Goal: Task Accomplishment & Management: Manage account settings

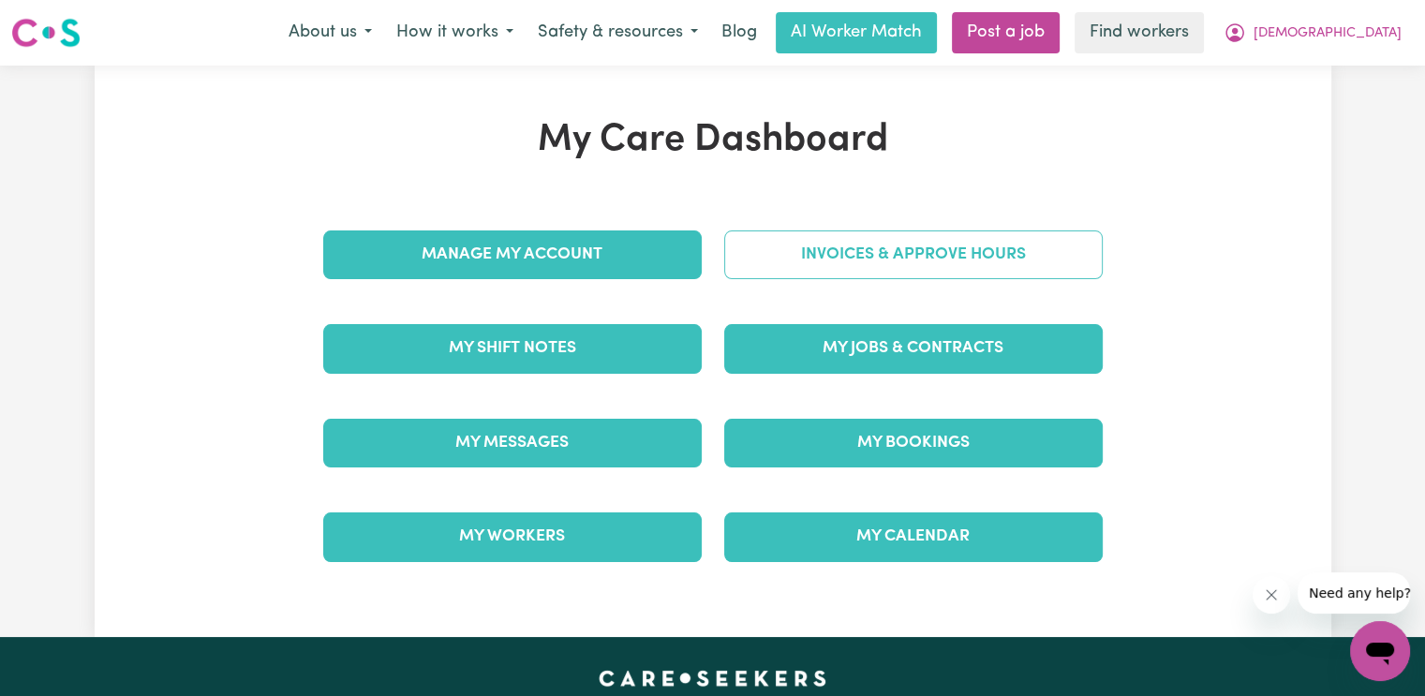
click at [857, 248] on link "Invoices & Approve Hours" at bounding box center [913, 255] width 379 height 49
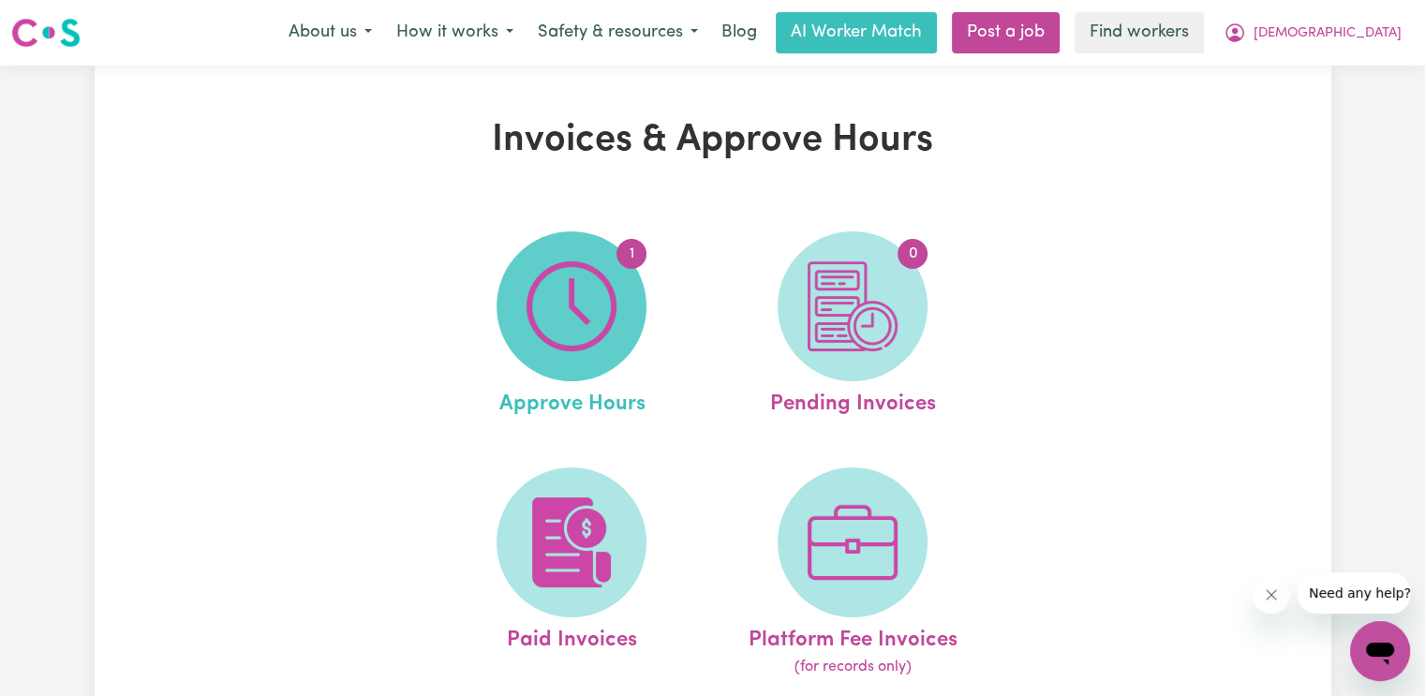
click at [586, 307] on img at bounding box center [572, 306] width 90 height 90
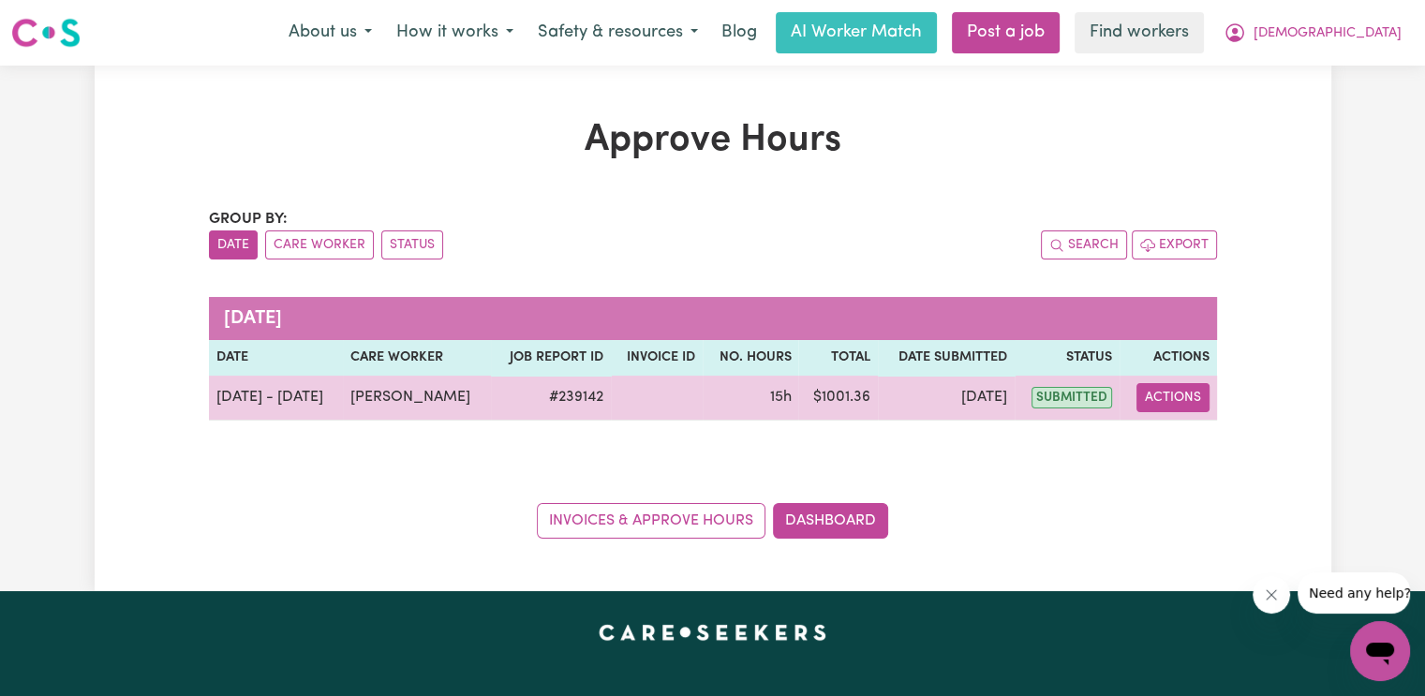
drag, startPoint x: 1163, startPoint y: 391, endPoint x: 1166, endPoint y: 404, distance: 13.4
click at [1166, 393] on button "Actions" at bounding box center [1173, 397] width 73 height 29
click at [1162, 447] on icon "View job report 239142" at bounding box center [1161, 441] width 15 height 15
select select "pm"
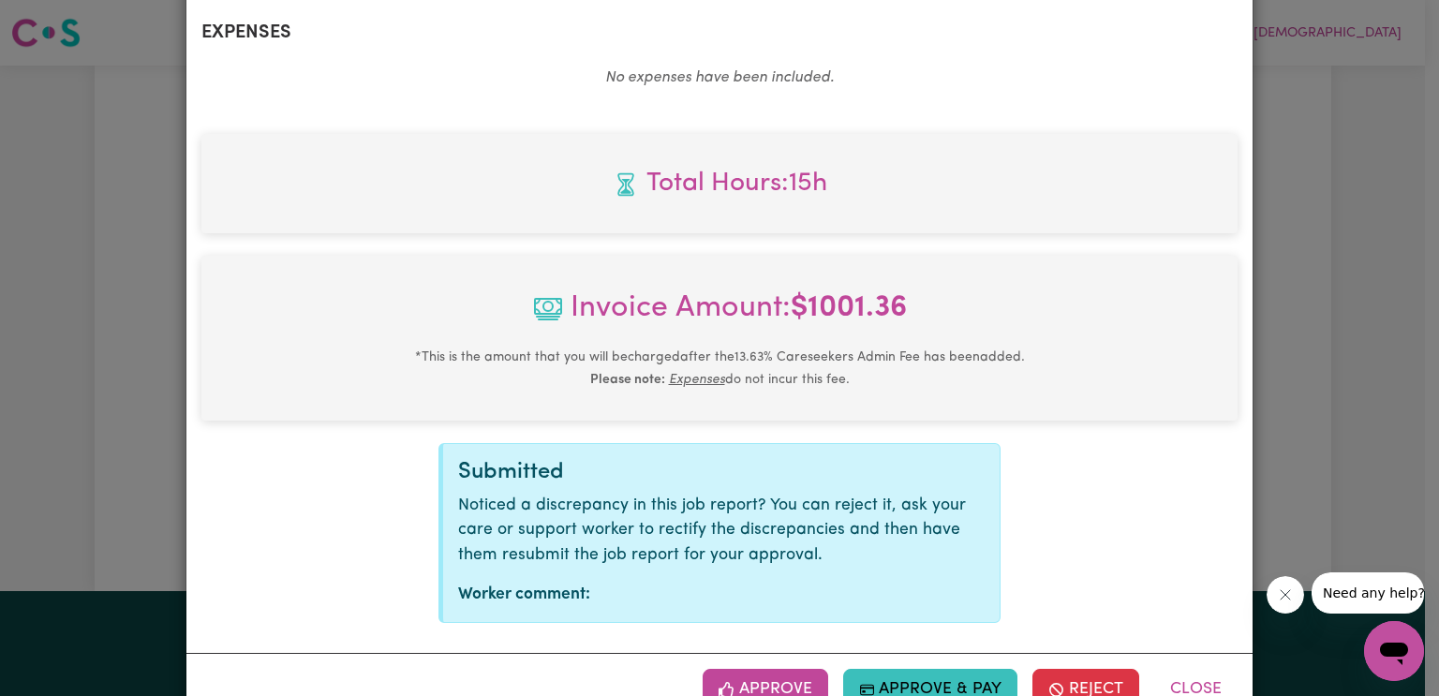
scroll to position [977, 0]
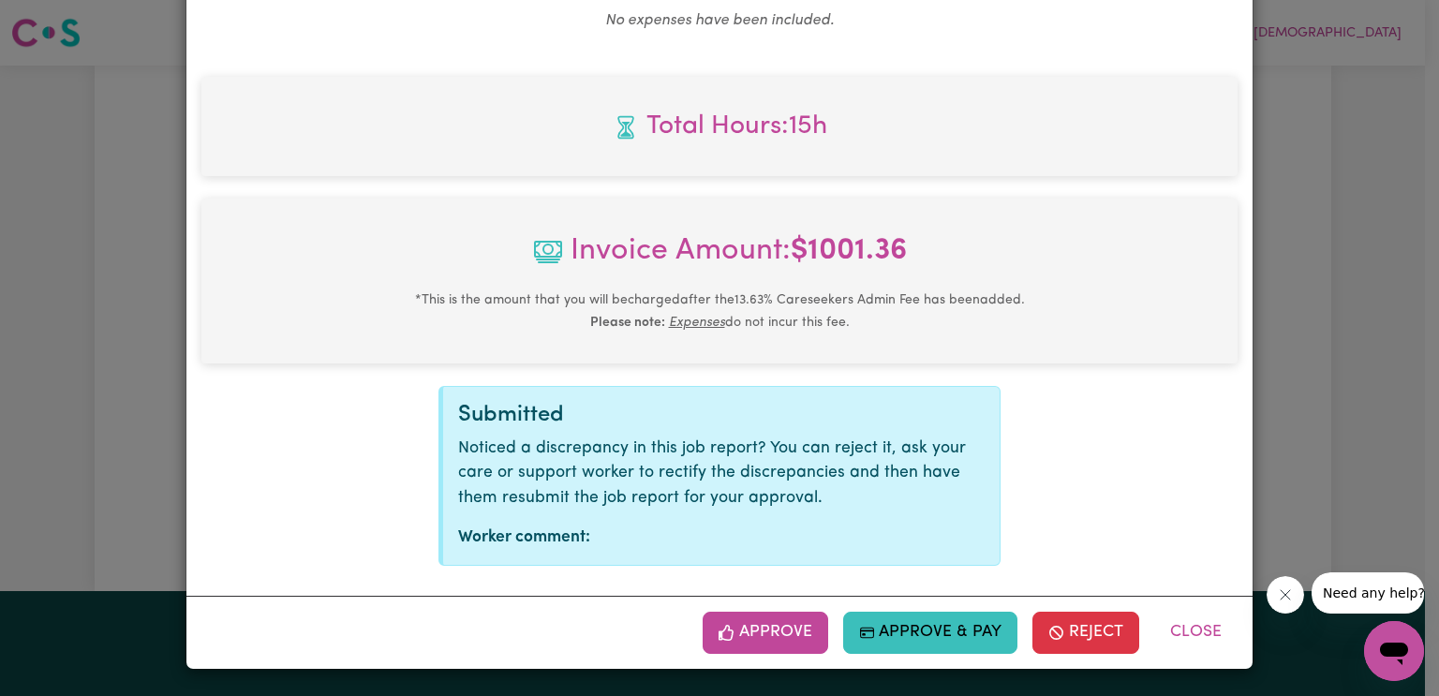
click at [742, 631] on button "Approve" at bounding box center [766, 632] width 126 height 41
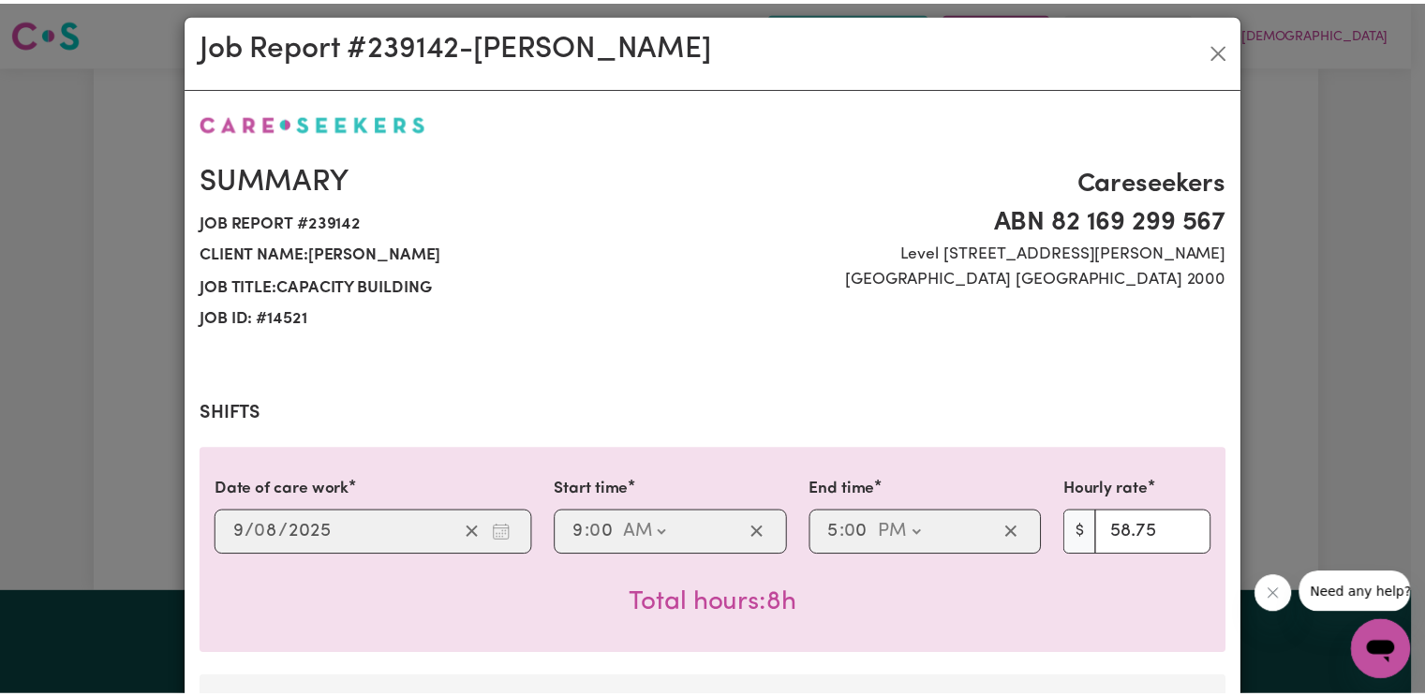
scroll to position [0, 0]
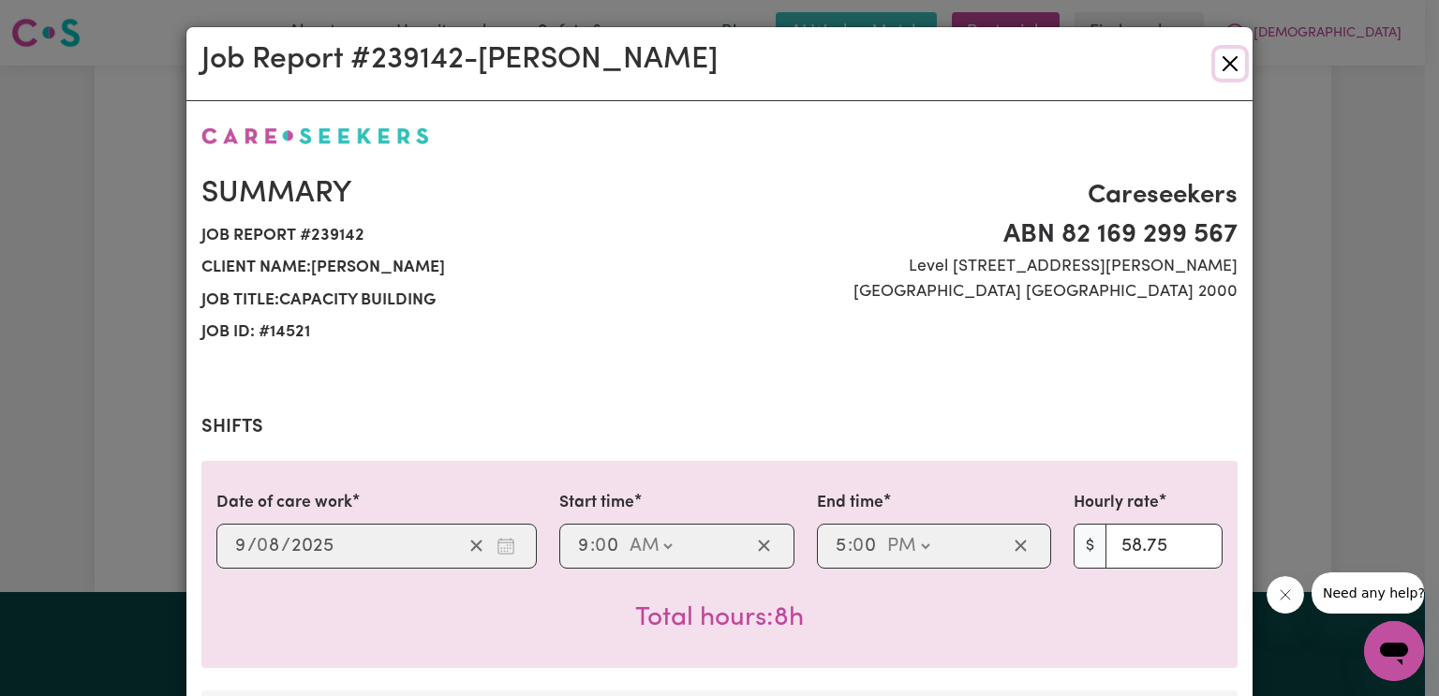
click at [1215, 70] on button "Close" at bounding box center [1230, 64] width 30 height 30
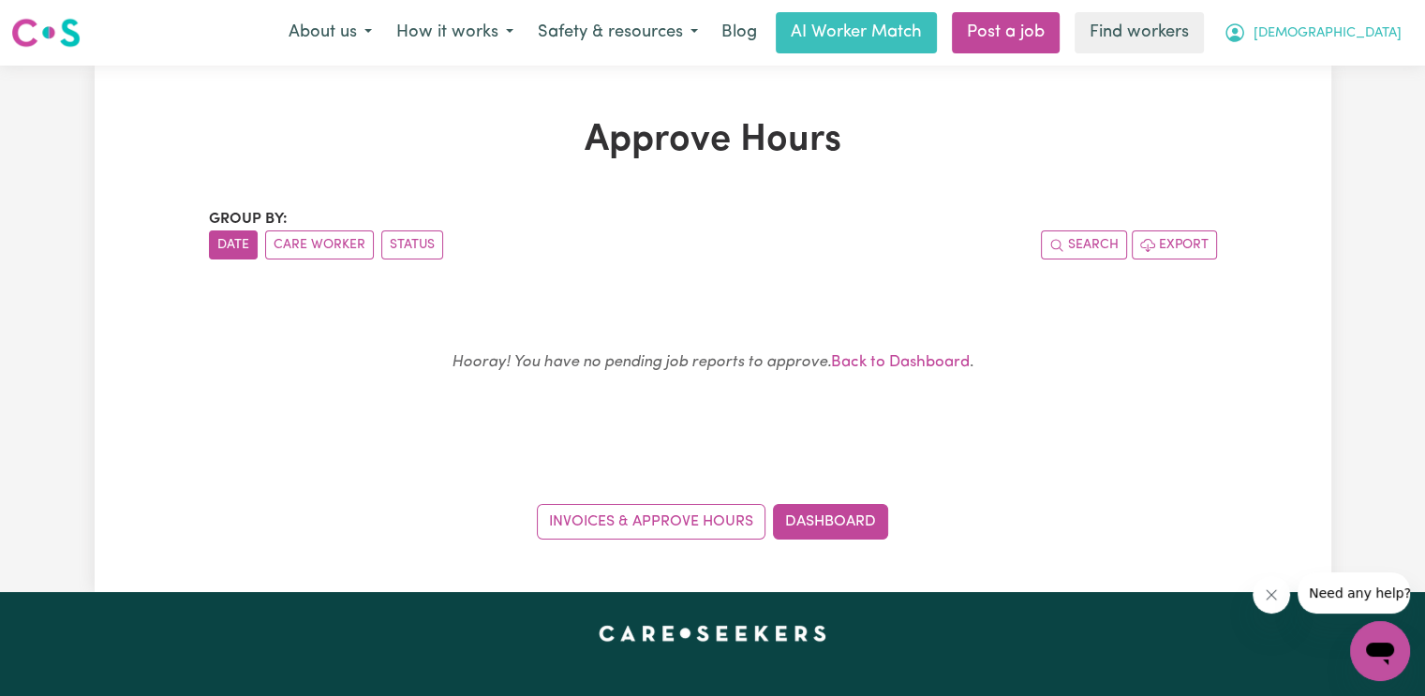
click at [1372, 31] on span "[DEMOGRAPHIC_DATA]" at bounding box center [1328, 33] width 148 height 21
click at [1311, 100] on link "Logout" at bounding box center [1339, 108] width 148 height 36
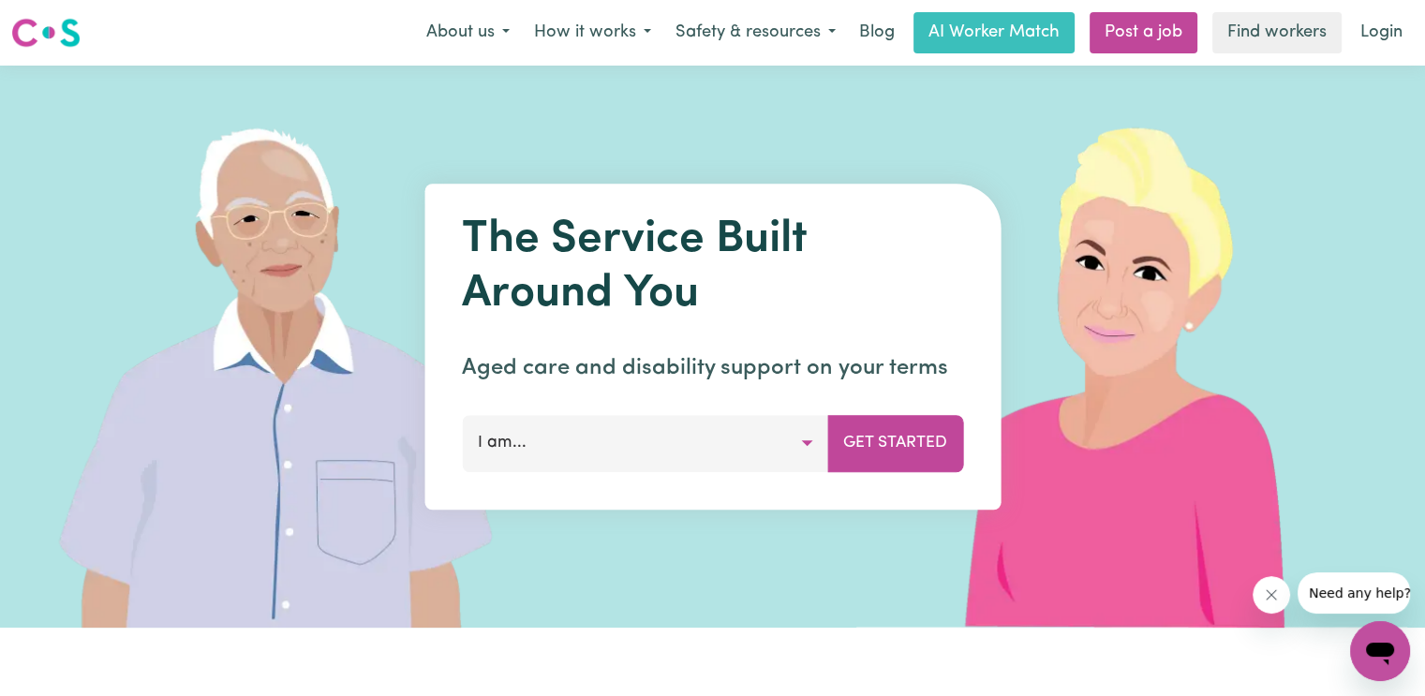
click at [1385, 31] on link "Login" at bounding box center [1381, 32] width 65 height 41
